Goal: Transaction & Acquisition: Purchase product/service

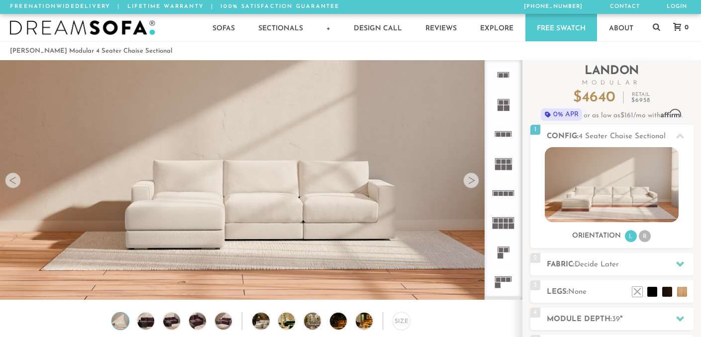
scroll to position [10882, 701]
click at [503, 279] on rect at bounding box center [503, 280] width 4 height 4
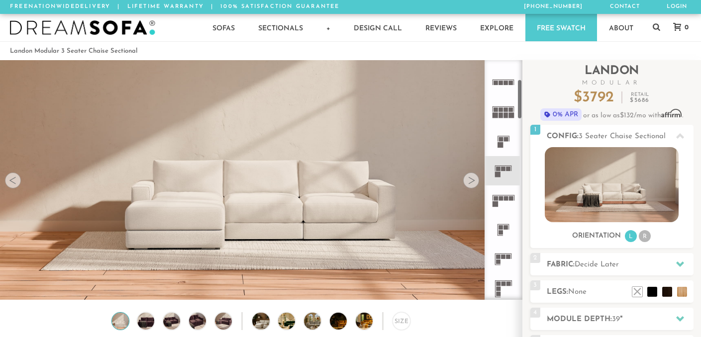
scroll to position [115, 0]
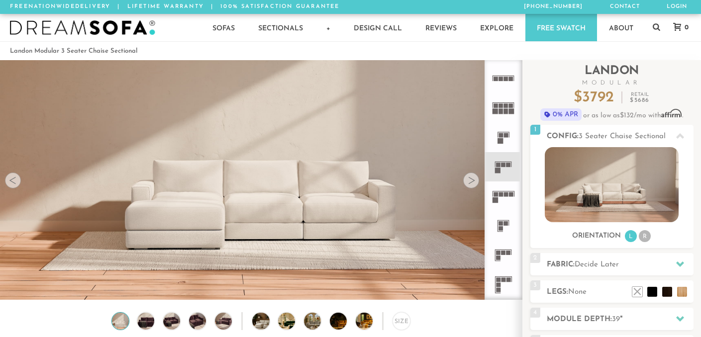
click at [502, 253] on rect at bounding box center [503, 253] width 4 height 4
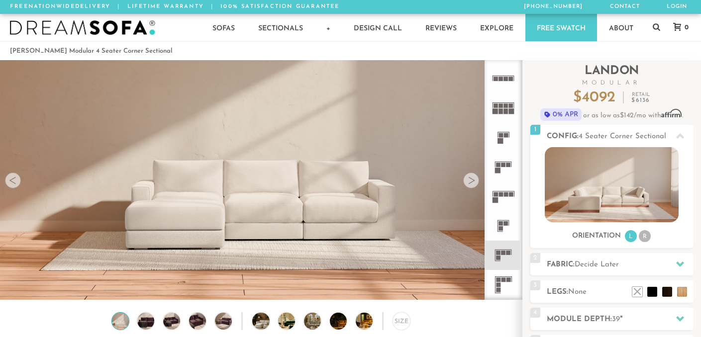
click at [504, 223] on rect at bounding box center [506, 223] width 4 height 4
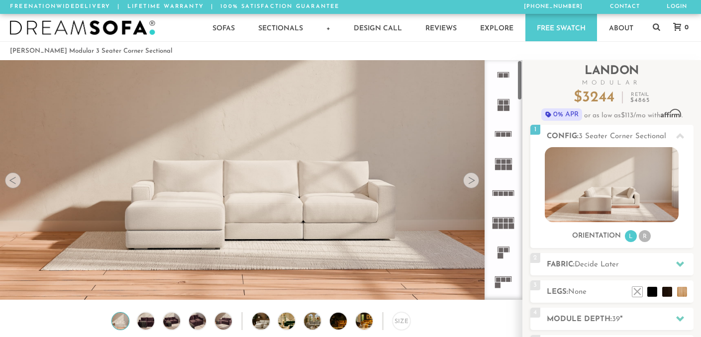
click at [503, 131] on icon at bounding box center [502, 133] width 29 height 29
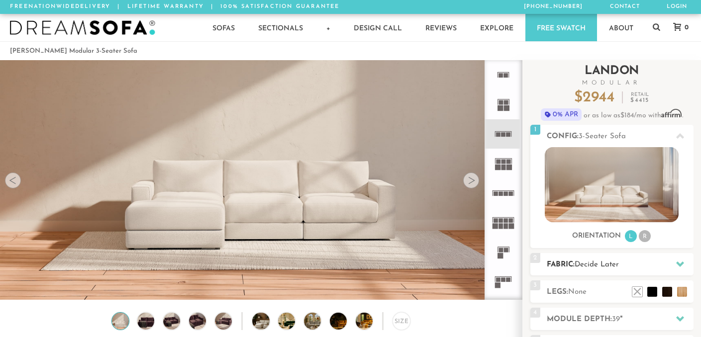
click at [575, 268] on h2 "Fabric: Decide Later" at bounding box center [620, 264] width 147 height 11
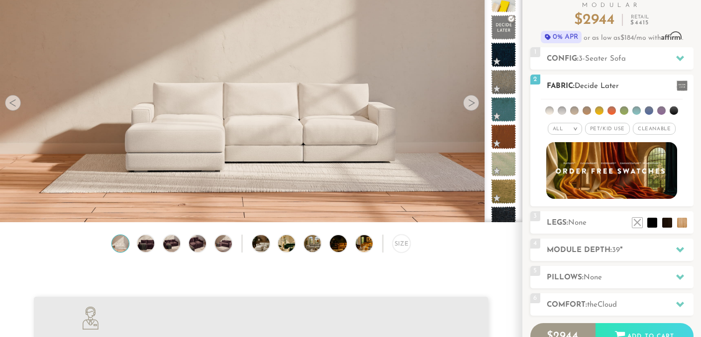
scroll to position [78, 0]
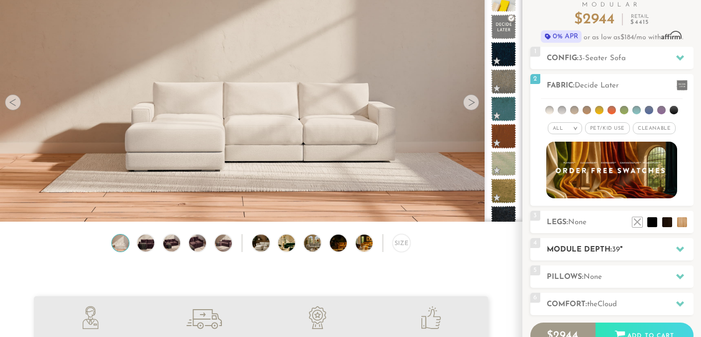
click at [568, 248] on h2 "Module Depth: 39 "" at bounding box center [620, 249] width 147 height 11
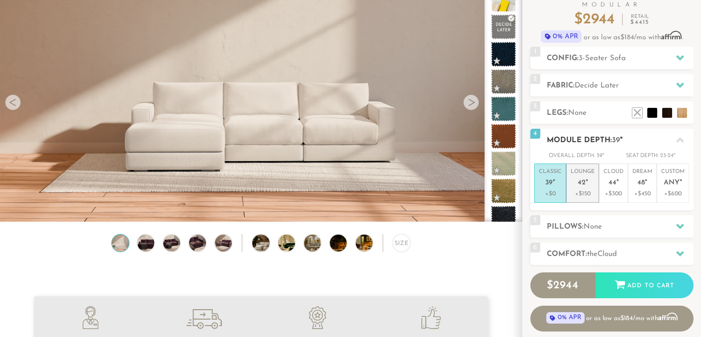
click at [582, 191] on p "+$150" at bounding box center [582, 193] width 24 height 9
